Goal: Task Accomplishment & Management: Use online tool/utility

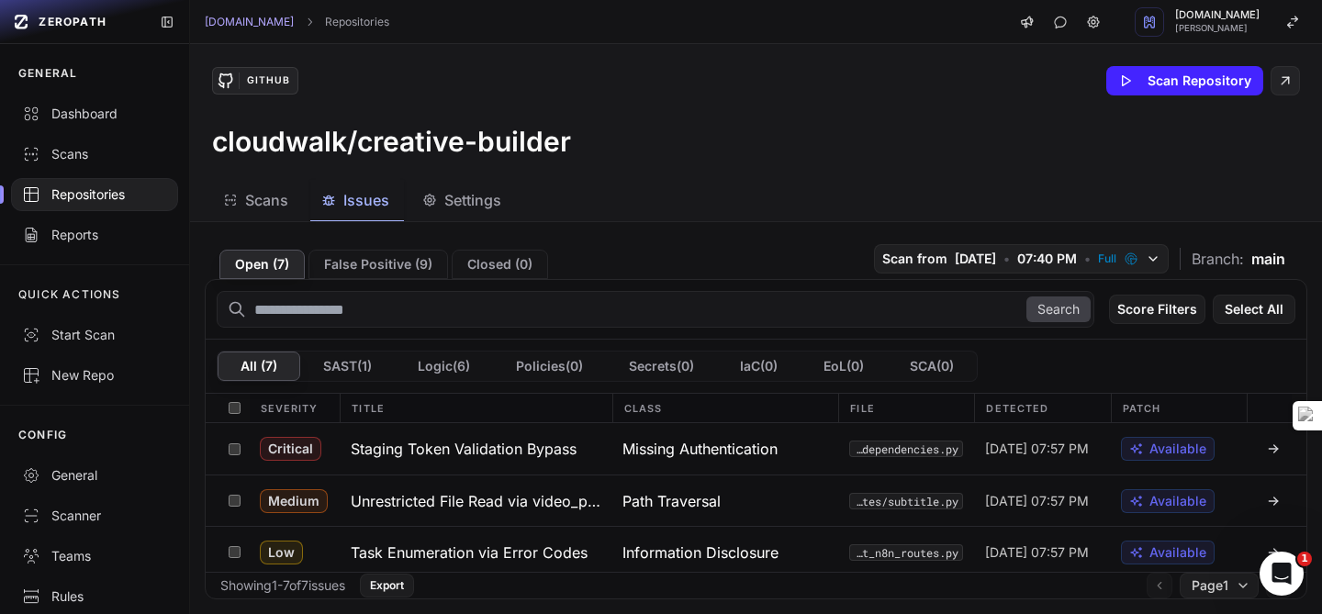
click at [665, 235] on div "Open ( 7 ) False Positive ( 9 ) Closed ( 0 ) Scan from [DATE] • 07:40 PM • Full…" at bounding box center [756, 418] width 1132 height 392
click at [1187, 78] on button "Scan Repository" at bounding box center [1184, 80] width 157 height 29
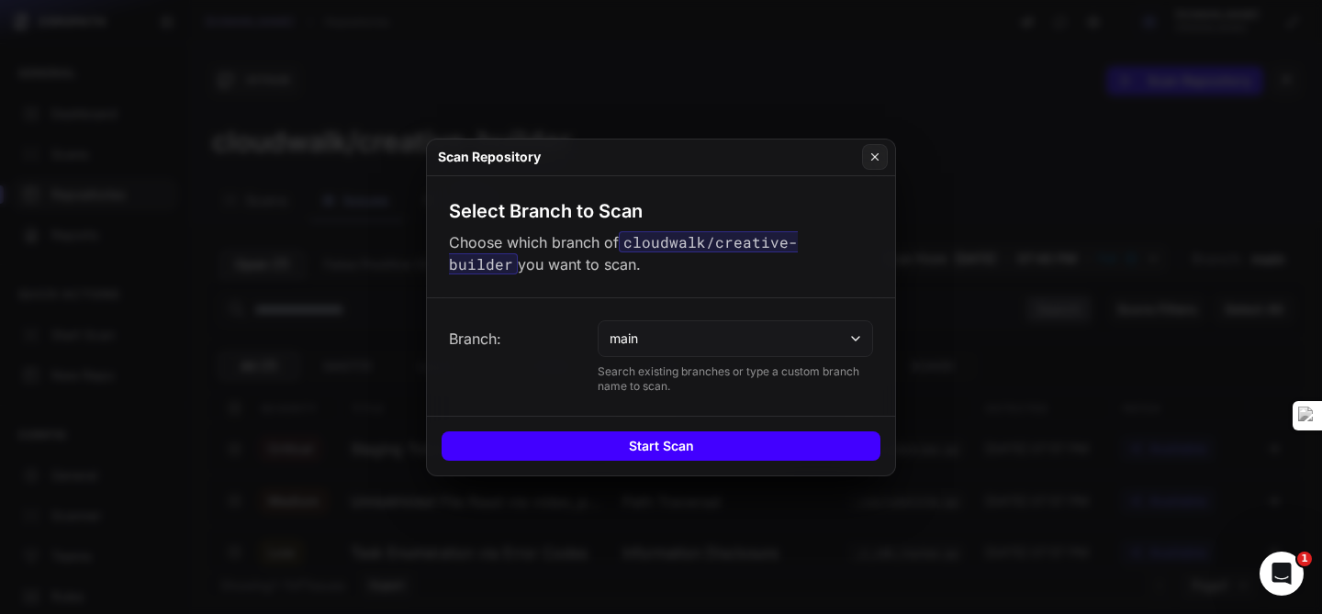
click at [666, 452] on button "Start Scan" at bounding box center [661, 445] width 439 height 29
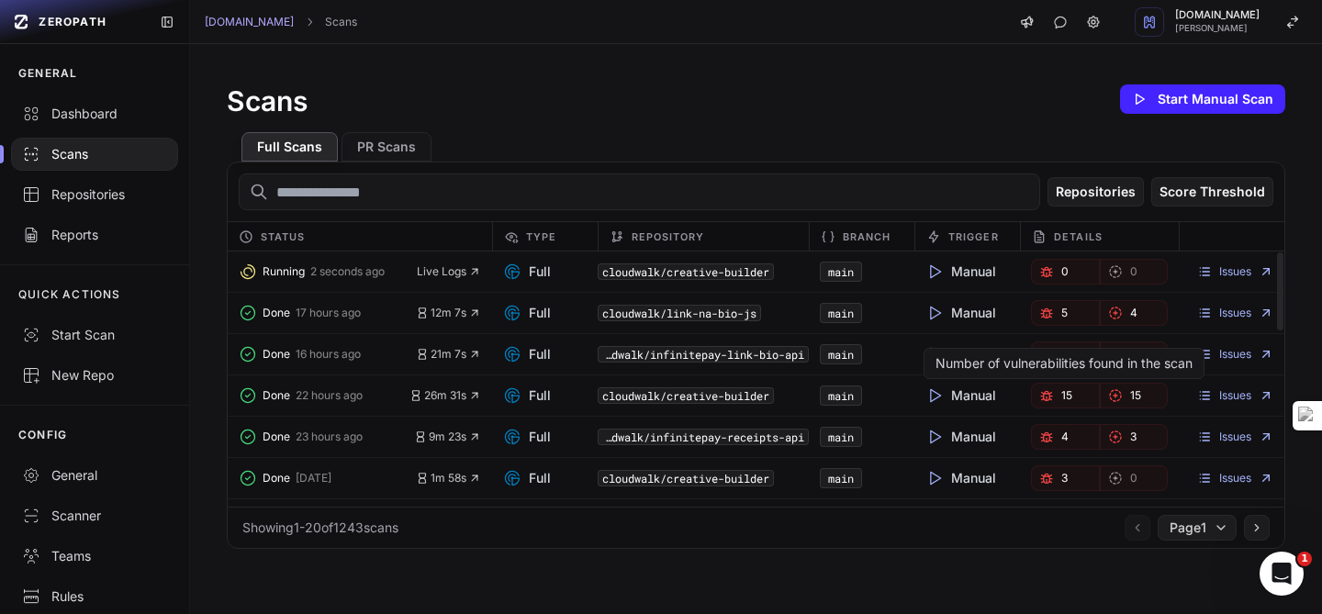
click at [1076, 394] on link "15" at bounding box center [1065, 396] width 68 height 26
